Goal: Transaction & Acquisition: Purchase product/service

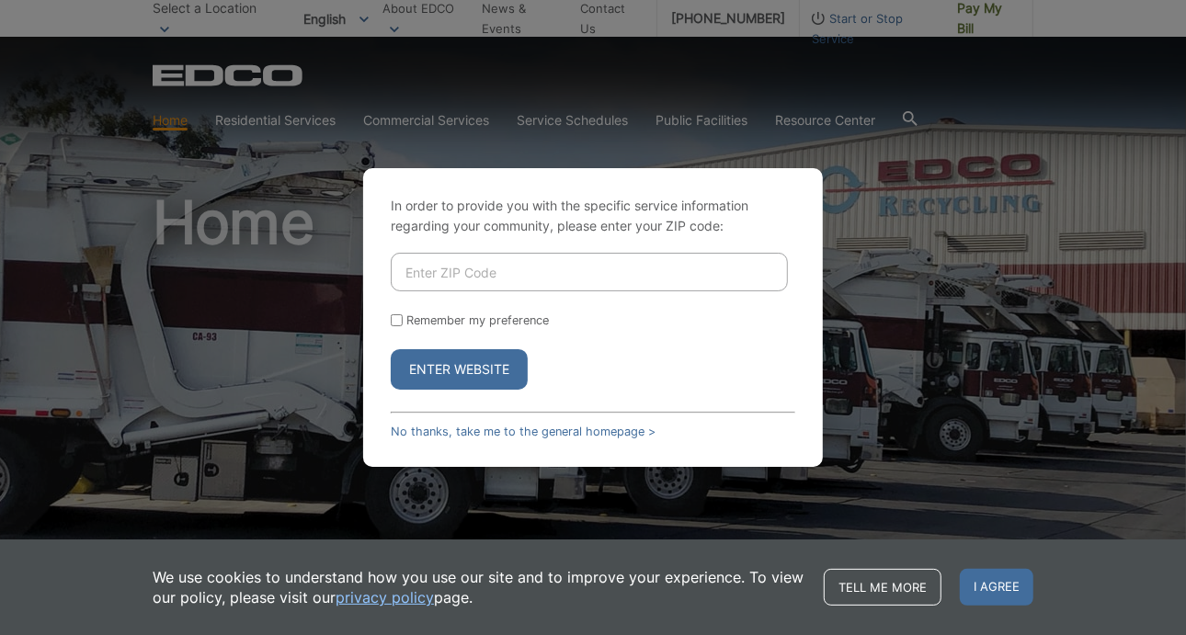
click at [331, 294] on div "In order to provide you with the specific service information regarding your co…" at bounding box center [593, 317] width 1186 height 635
click at [446, 133] on div "In order to provide you with the specific service information regarding your co…" at bounding box center [593, 317] width 1186 height 635
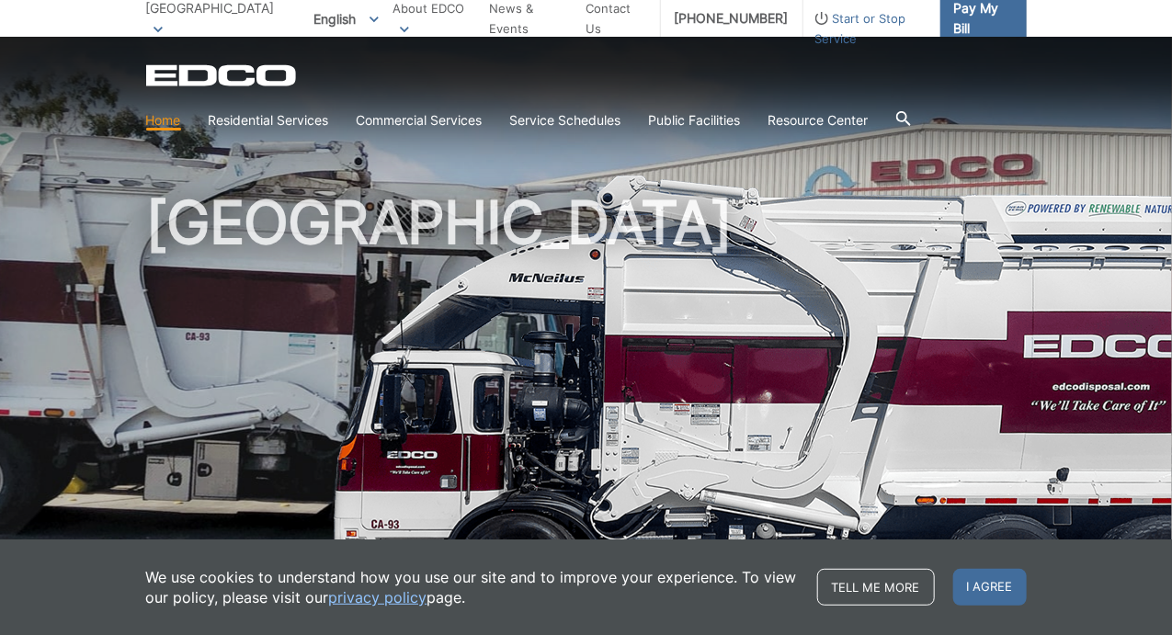
click at [980, 16] on span "Pay My Bill" at bounding box center [983, 18] width 58 height 40
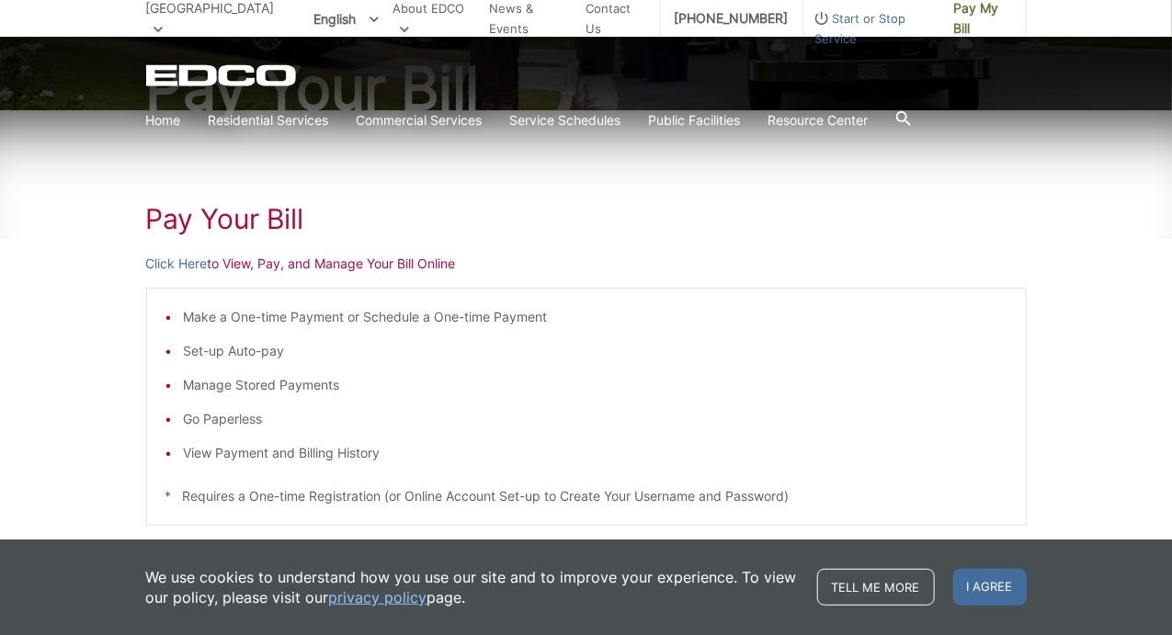
scroll to position [213, 0]
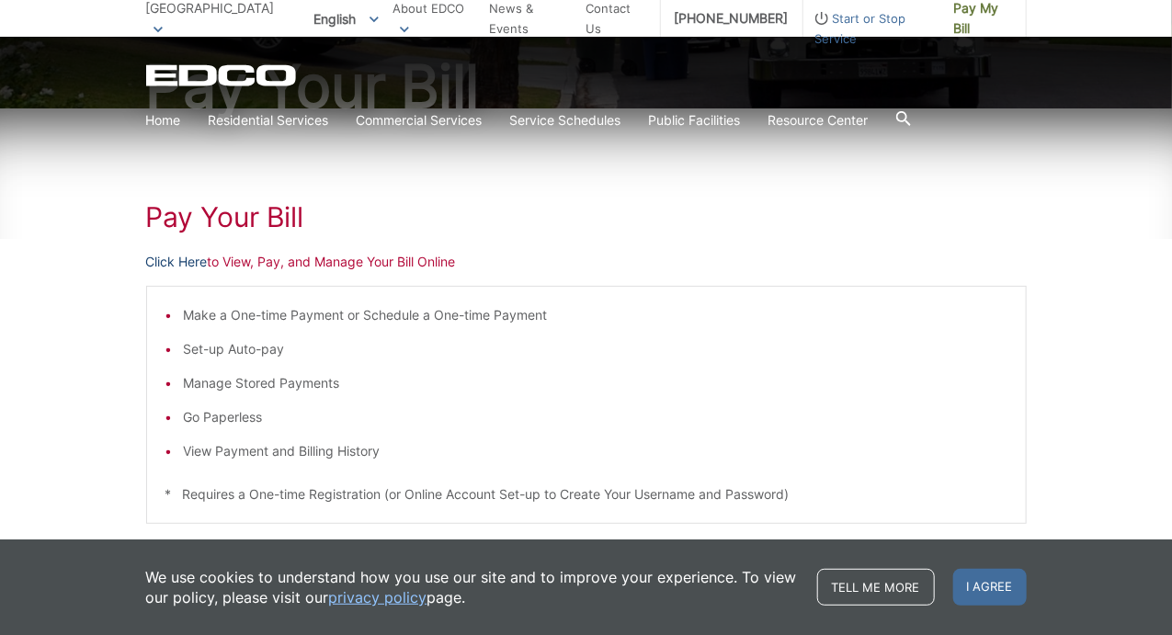
click at [186, 260] on link "Click Here" at bounding box center [177, 262] width 62 height 20
